Goal: Find specific page/section: Find specific page/section

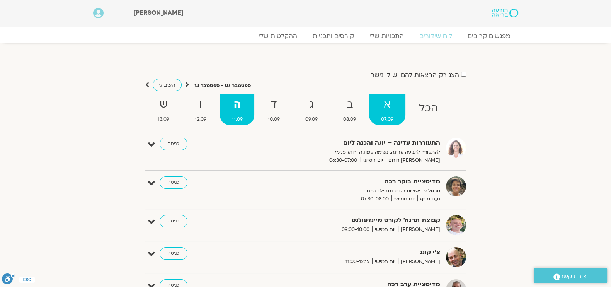
click at [391, 111] on strong "א" at bounding box center [387, 104] width 36 height 17
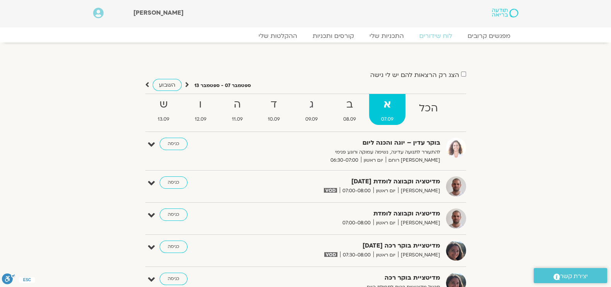
click at [391, 111] on strong "א" at bounding box center [387, 104] width 36 height 17
click at [179, 145] on link "כניסה" at bounding box center [174, 144] width 28 height 12
